Goal: Information Seeking & Learning: Find specific fact

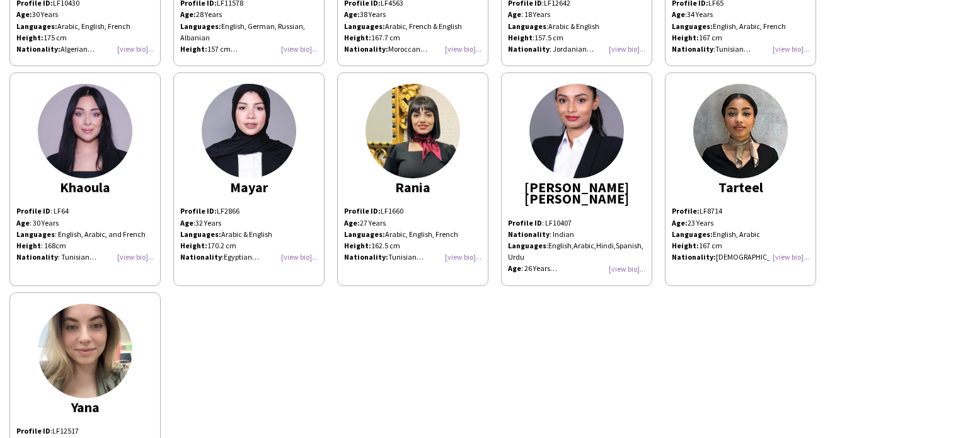
scroll to position [252, 0]
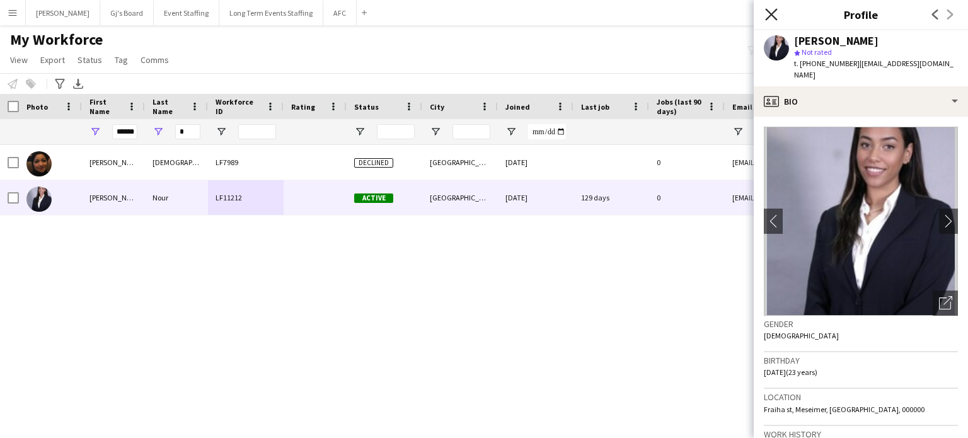
click at [769, 9] on icon "Close pop-in" at bounding box center [771, 14] width 12 height 12
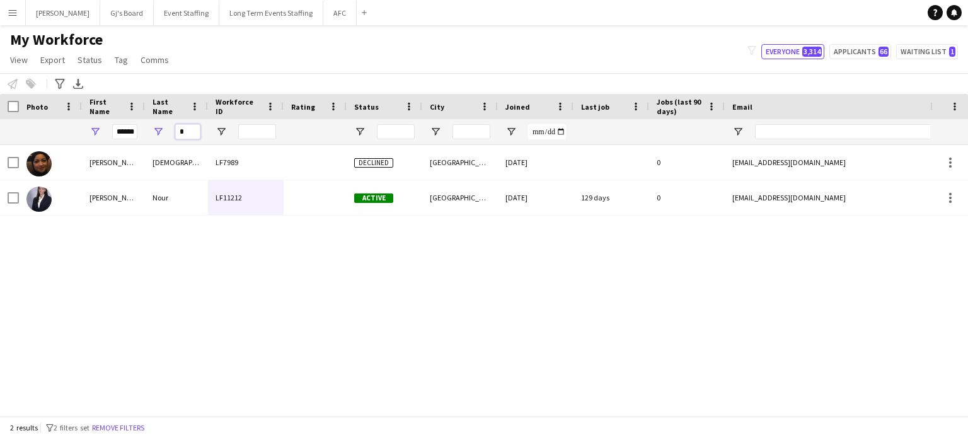
click at [184, 133] on input "*" at bounding box center [187, 131] width 25 height 15
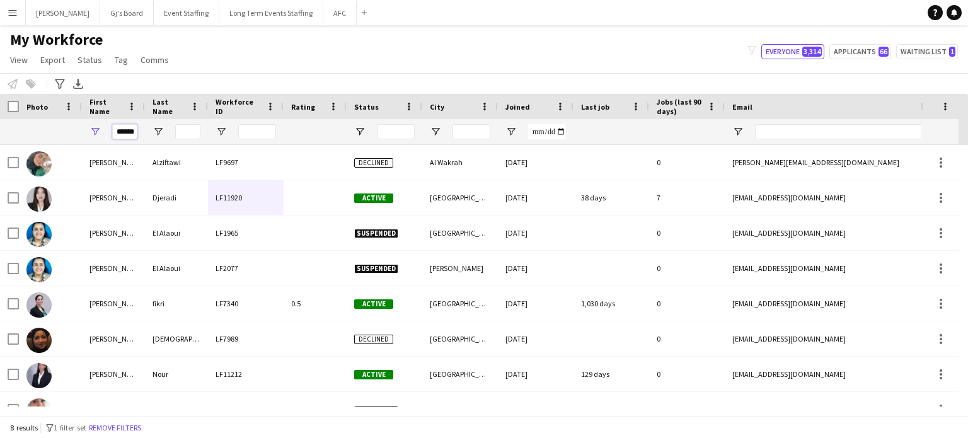
scroll to position [0, 2]
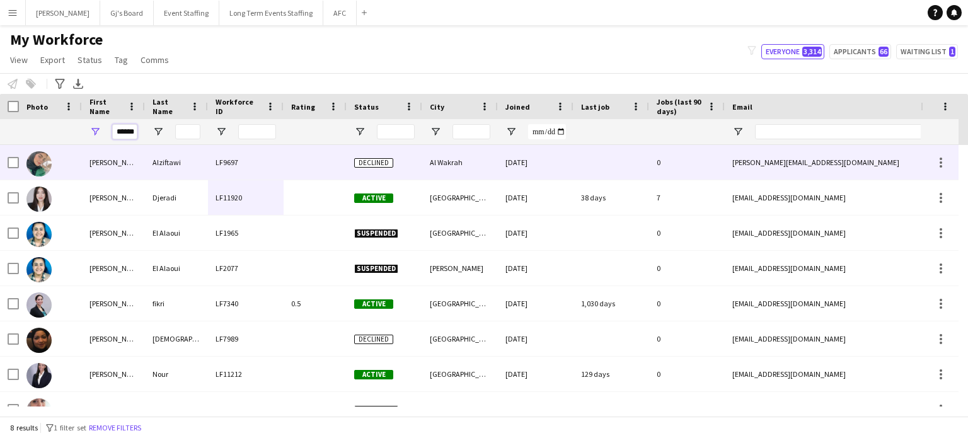
drag, startPoint x: 114, startPoint y: 131, endPoint x: 411, endPoint y: 169, distance: 299.7
click at [411, 169] on div "Workforce Details Photo First Name" at bounding box center [484, 255] width 968 height 322
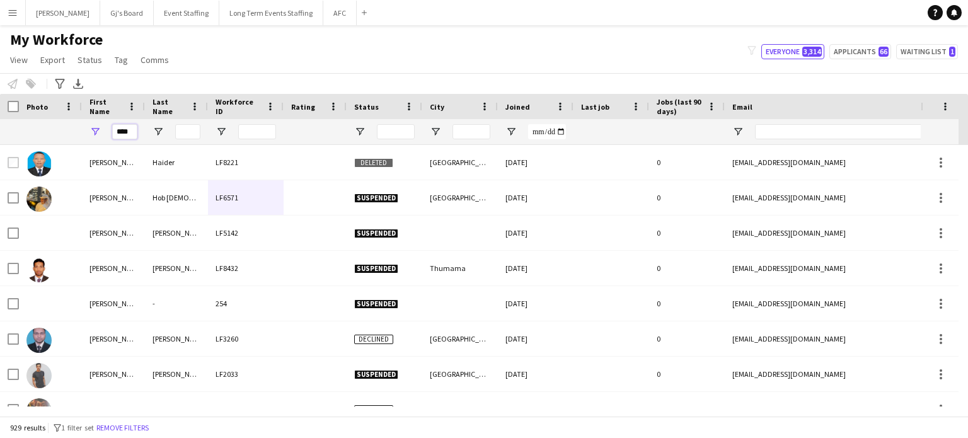
drag, startPoint x: 134, startPoint y: 130, endPoint x: 341, endPoint y: 156, distance: 208.8
click at [134, 130] on input "****" at bounding box center [124, 131] width 25 height 15
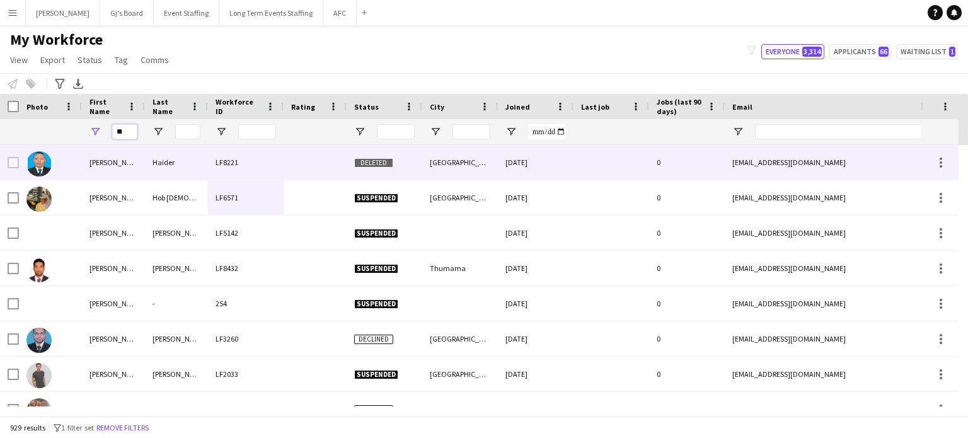
type input "*"
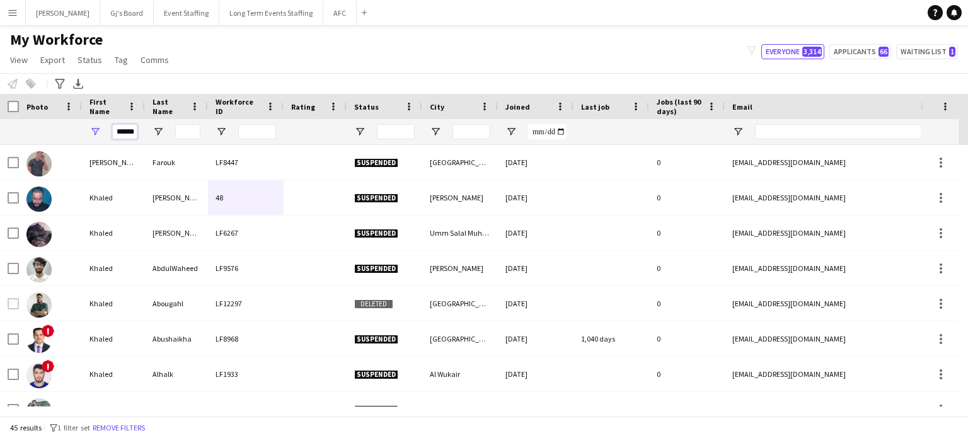
type input "******"
click at [193, 127] on input "Last Name Filter Input" at bounding box center [187, 131] width 25 height 15
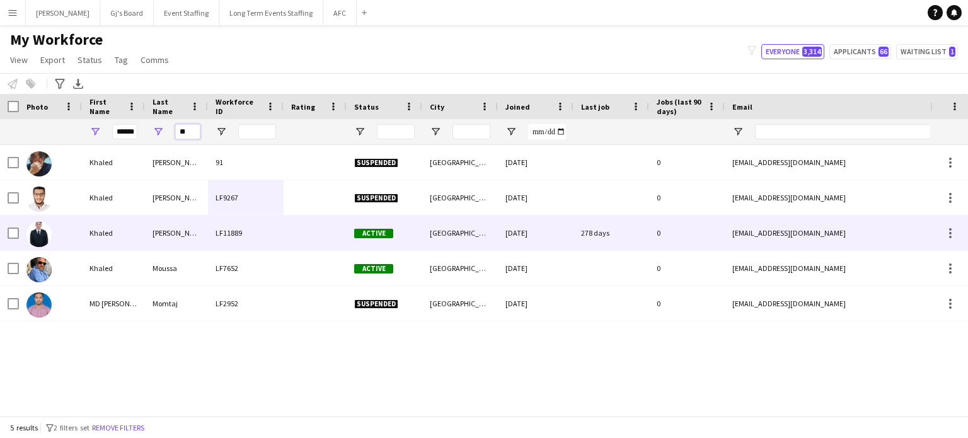
type input "**"
click at [297, 233] on div at bounding box center [314, 232] width 63 height 35
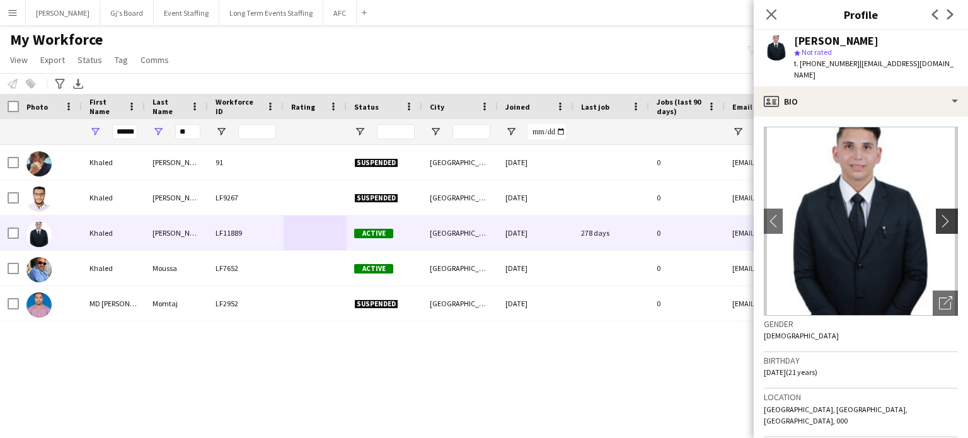
click at [939, 214] on app-icon "chevron-right" at bounding box center [949, 220] width 20 height 13
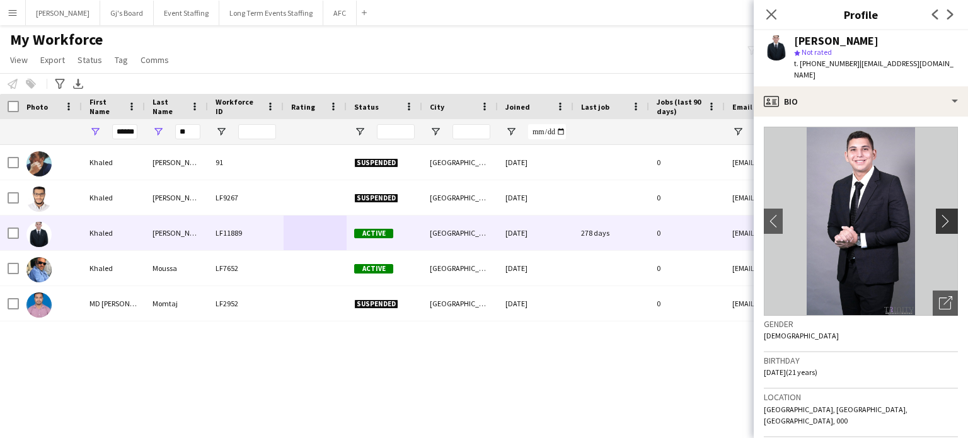
click at [939, 214] on app-icon "chevron-right" at bounding box center [949, 220] width 20 height 13
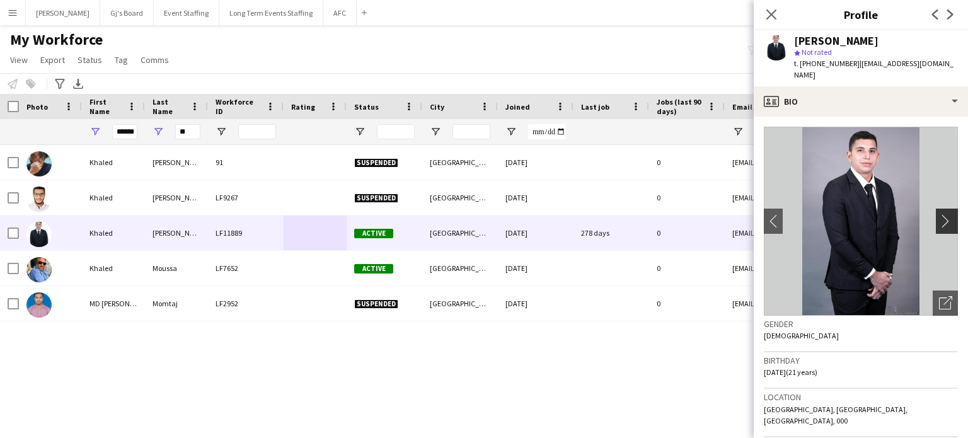
click at [939, 214] on app-icon "chevron-right" at bounding box center [949, 220] width 20 height 13
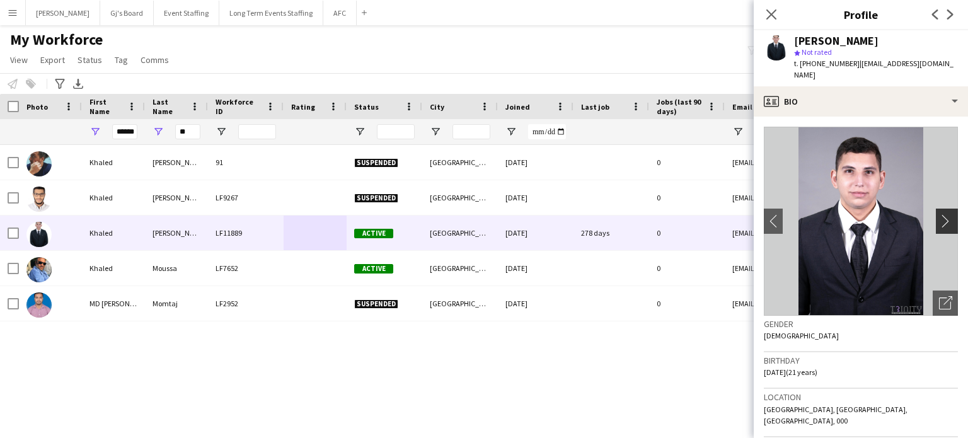
click at [939, 214] on app-icon "chevron-right" at bounding box center [949, 220] width 20 height 13
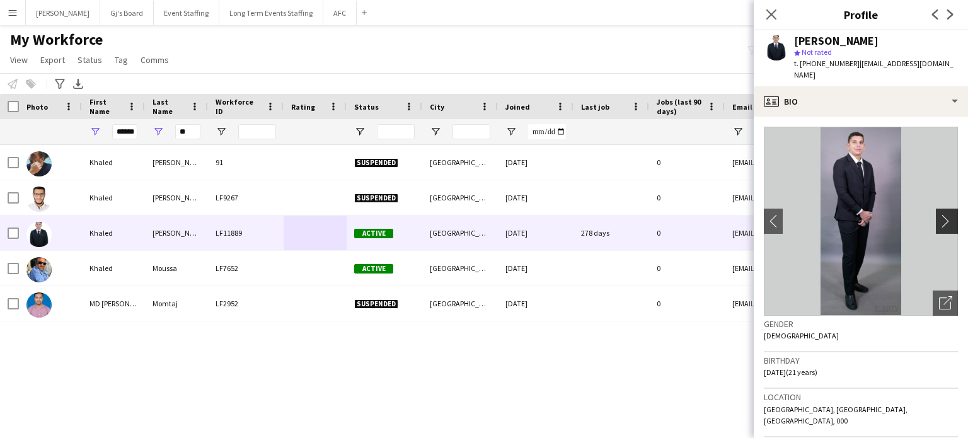
click at [939, 214] on app-icon "chevron-right" at bounding box center [949, 220] width 20 height 13
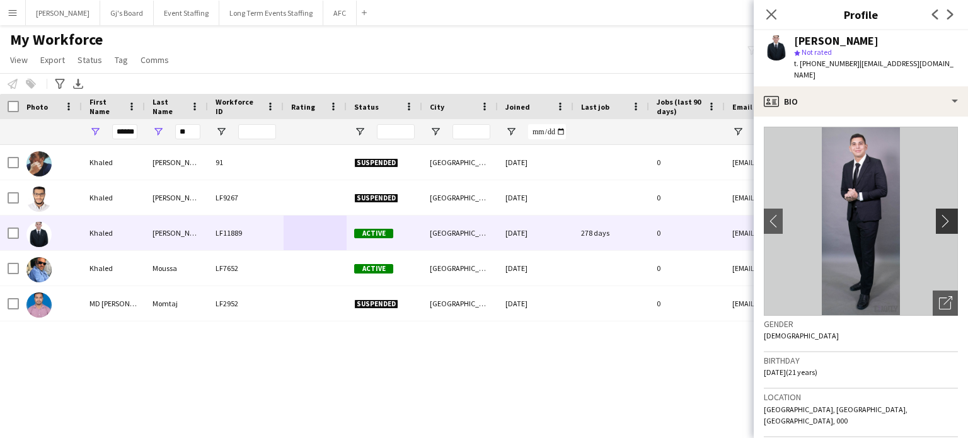
click at [939, 214] on app-icon "chevron-right" at bounding box center [949, 220] width 20 height 13
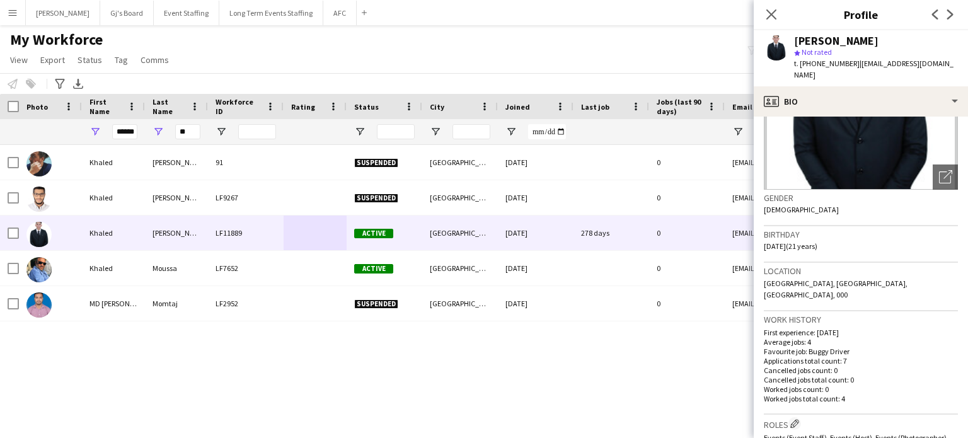
scroll to position [189, 0]
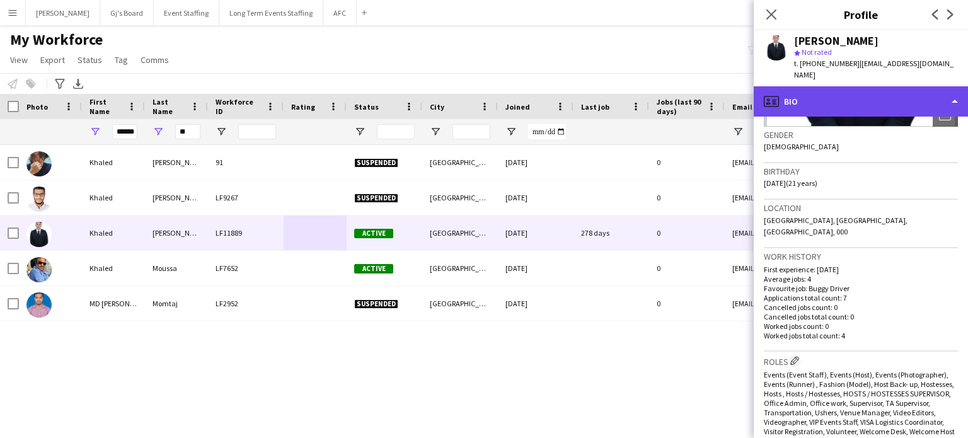
click at [933, 88] on div "profile Bio" at bounding box center [860, 101] width 214 height 30
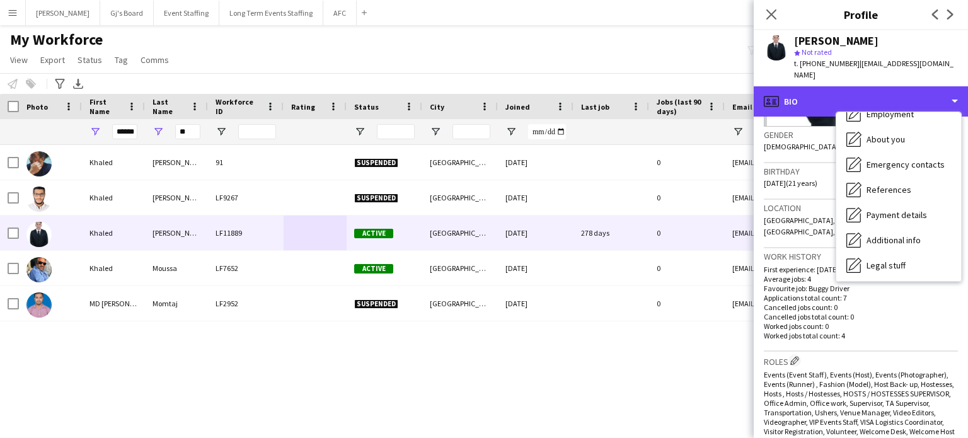
scroll to position [118, 0]
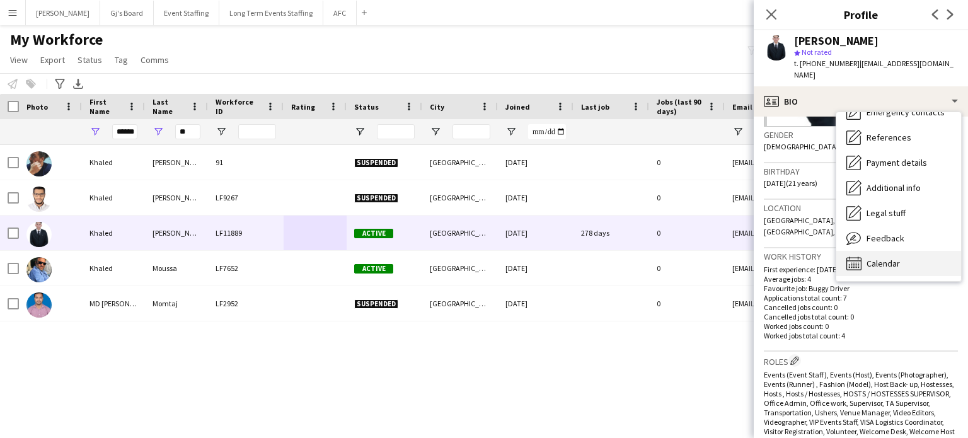
click at [911, 254] on div "Calendar Calendar" at bounding box center [898, 263] width 125 height 25
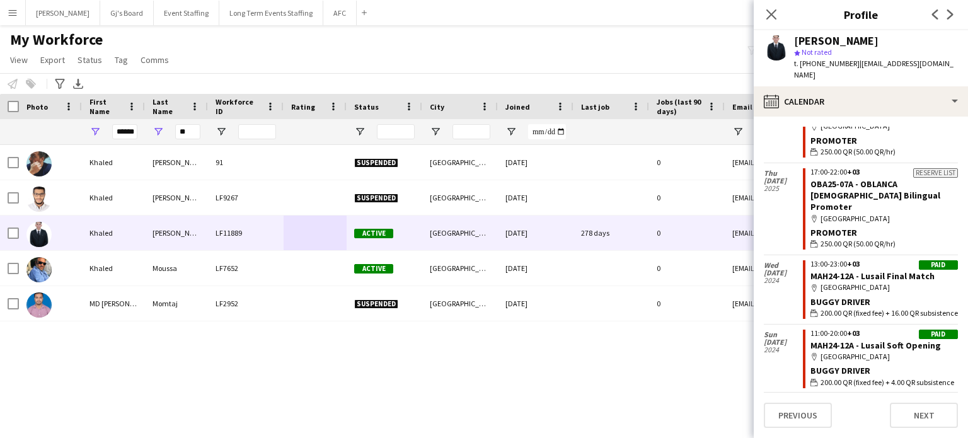
scroll to position [0, 0]
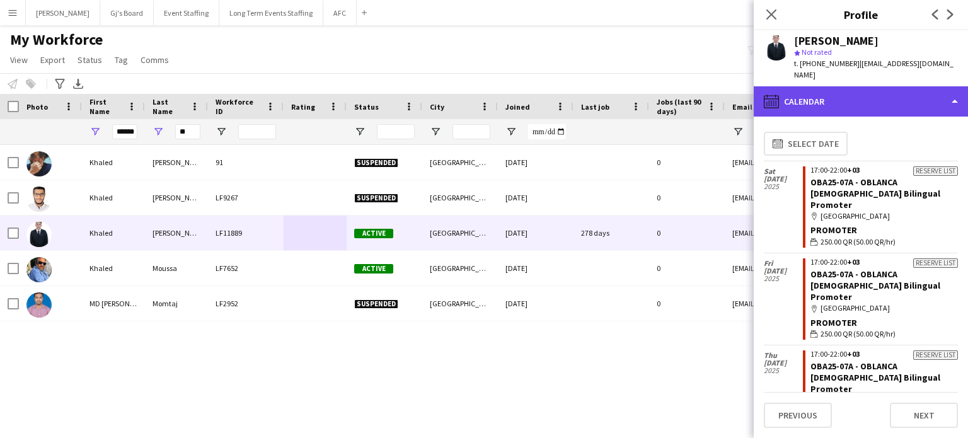
click at [877, 89] on div "calendar-full Calendar" at bounding box center [860, 101] width 214 height 30
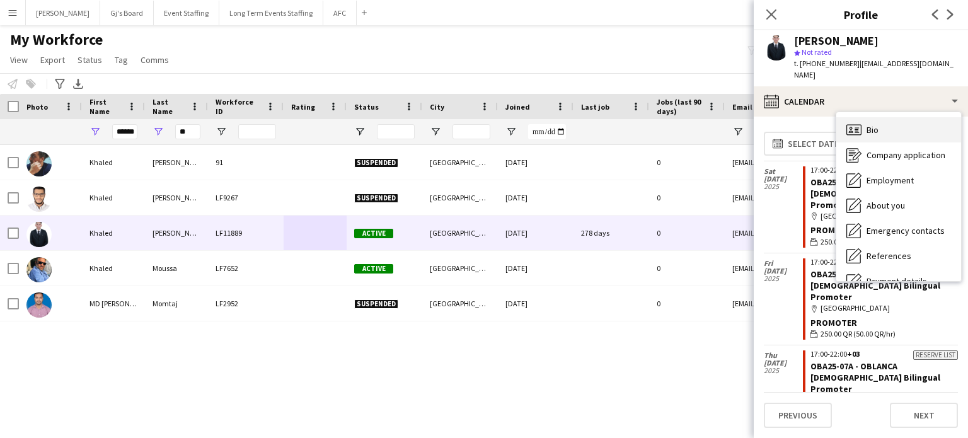
click at [883, 117] on div "Bio Bio" at bounding box center [898, 129] width 125 height 25
